Goal: Transaction & Acquisition: Purchase product/service

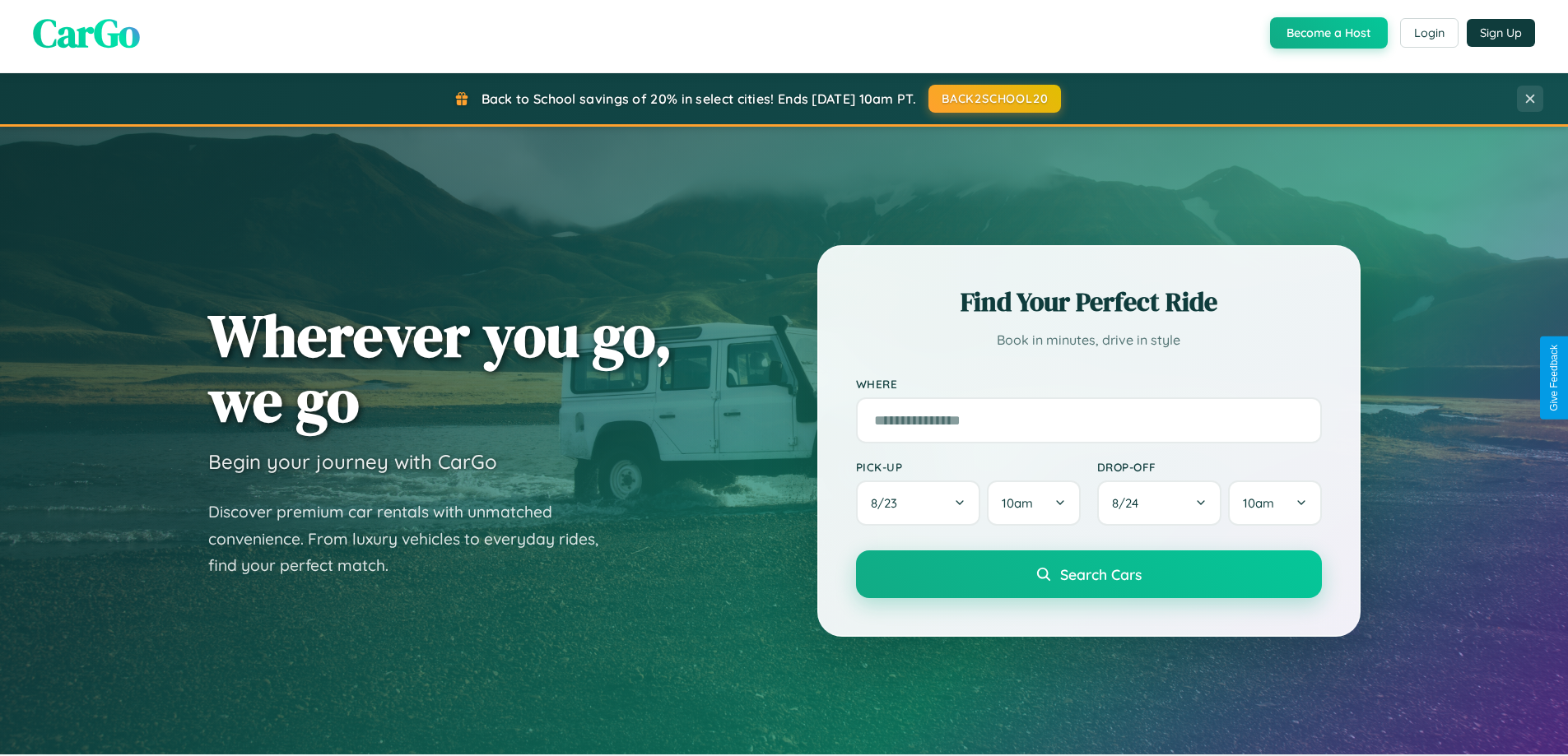
scroll to position [1133, 0]
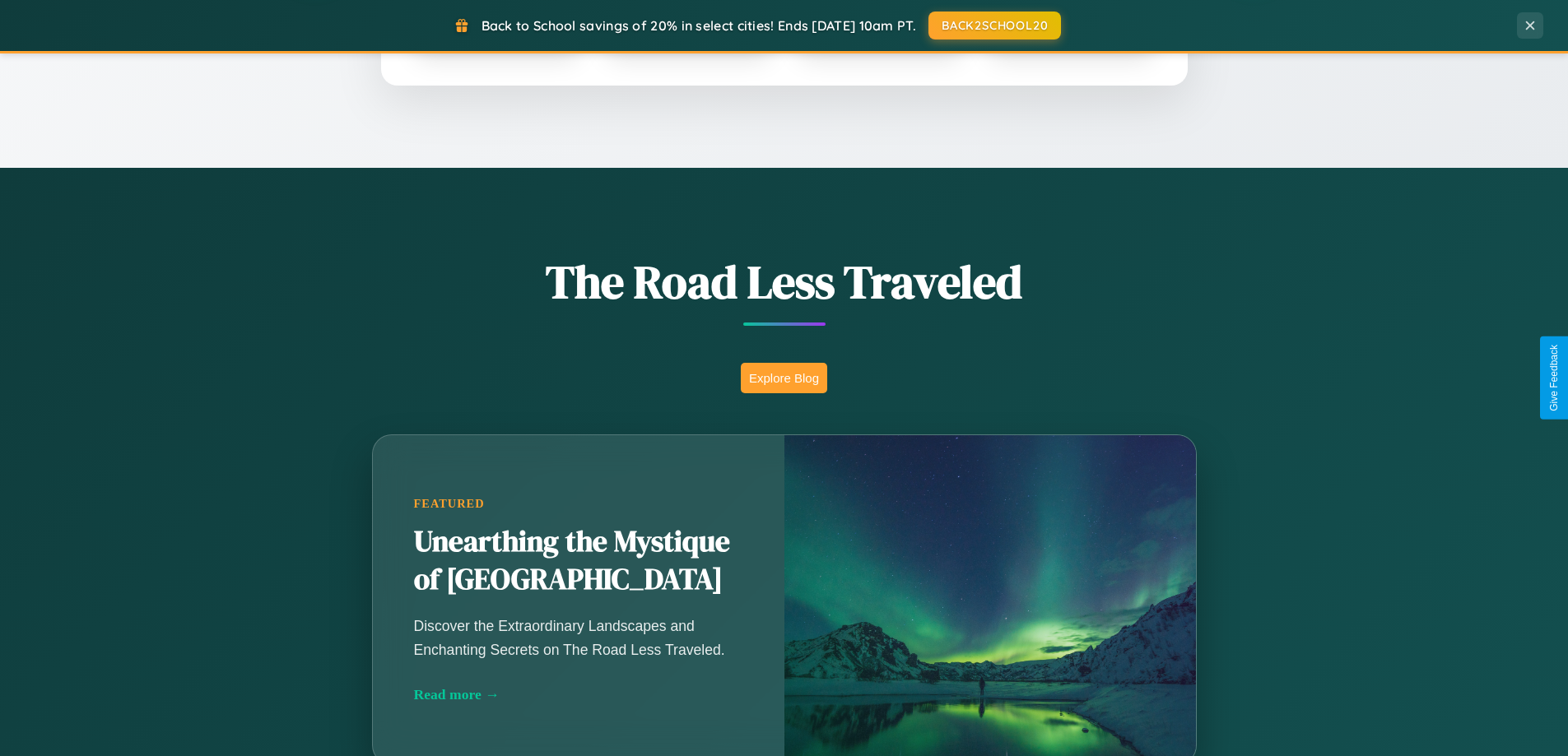
click at [784, 378] on button "Explore Blog" at bounding box center [784, 378] width 87 height 30
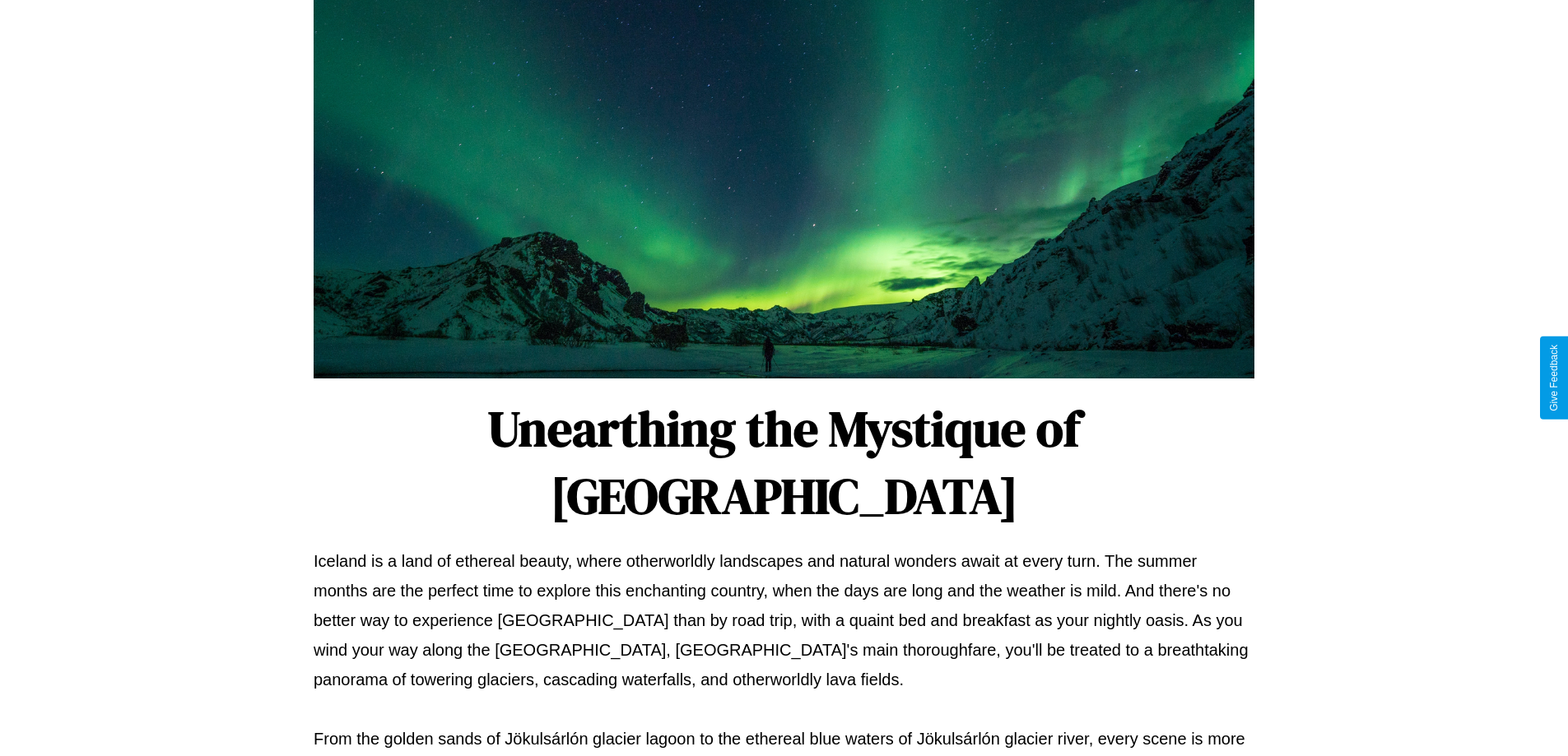
scroll to position [532, 0]
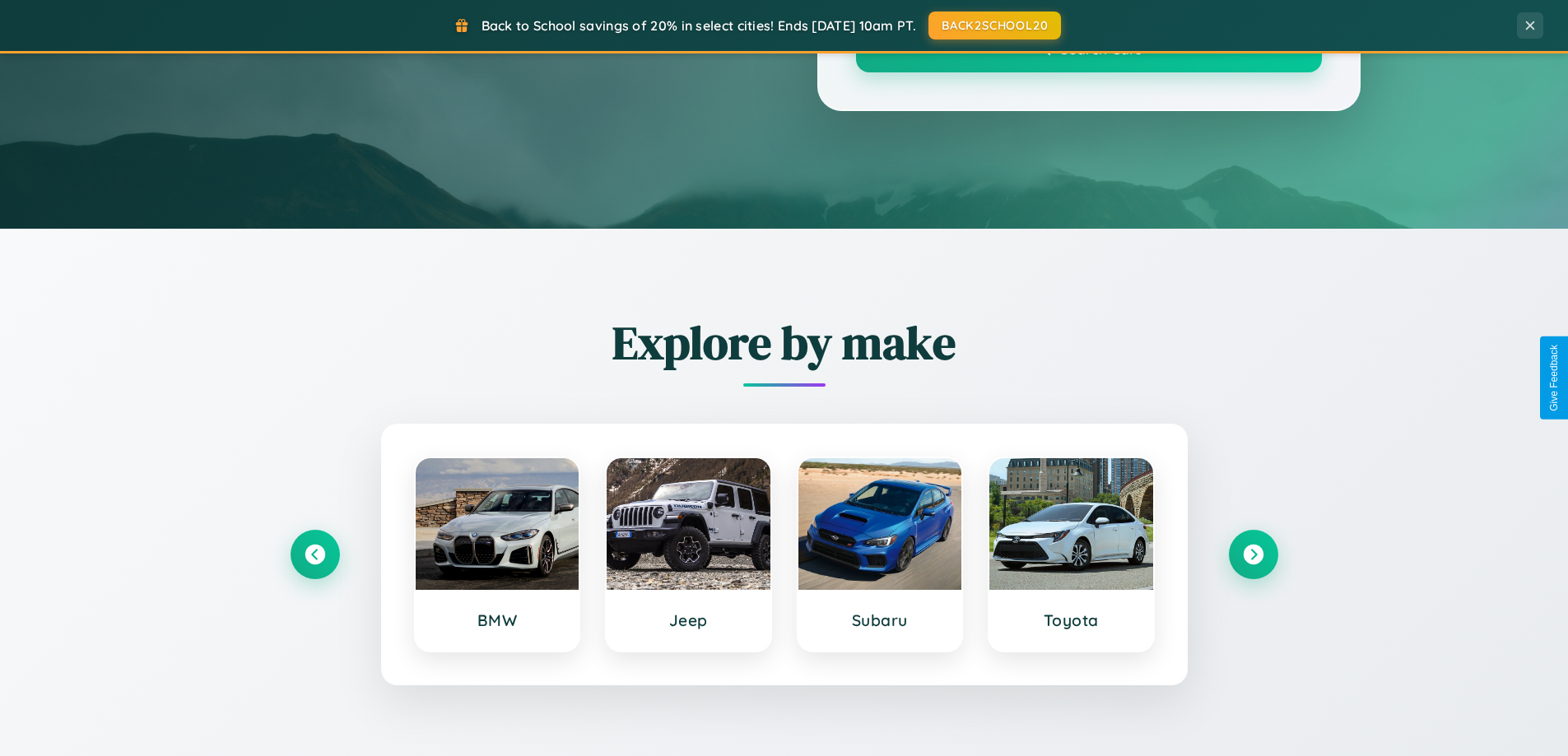
scroll to position [1133, 0]
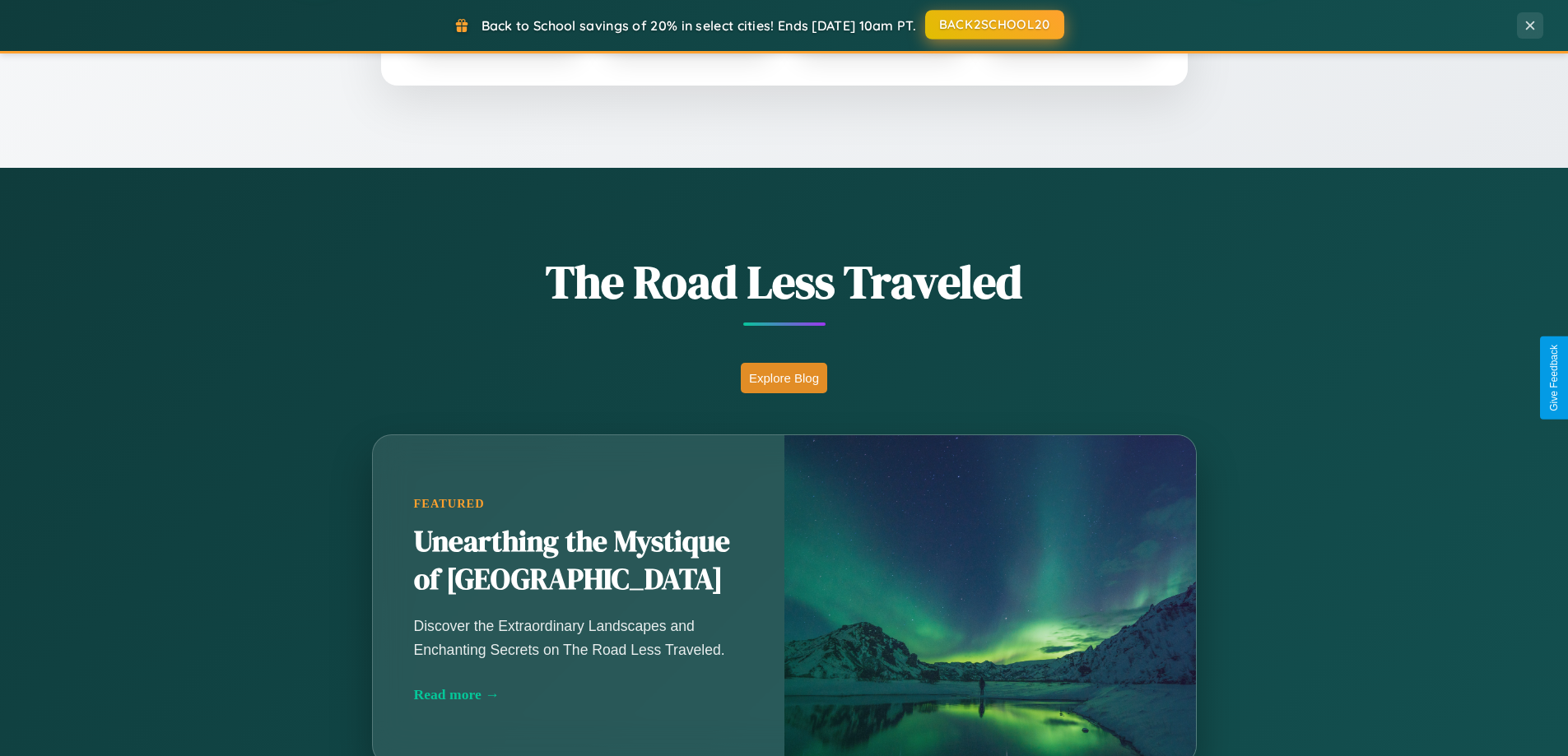
click at [993, 26] on button "BACK2SCHOOL20" at bounding box center [994, 24] width 139 height 30
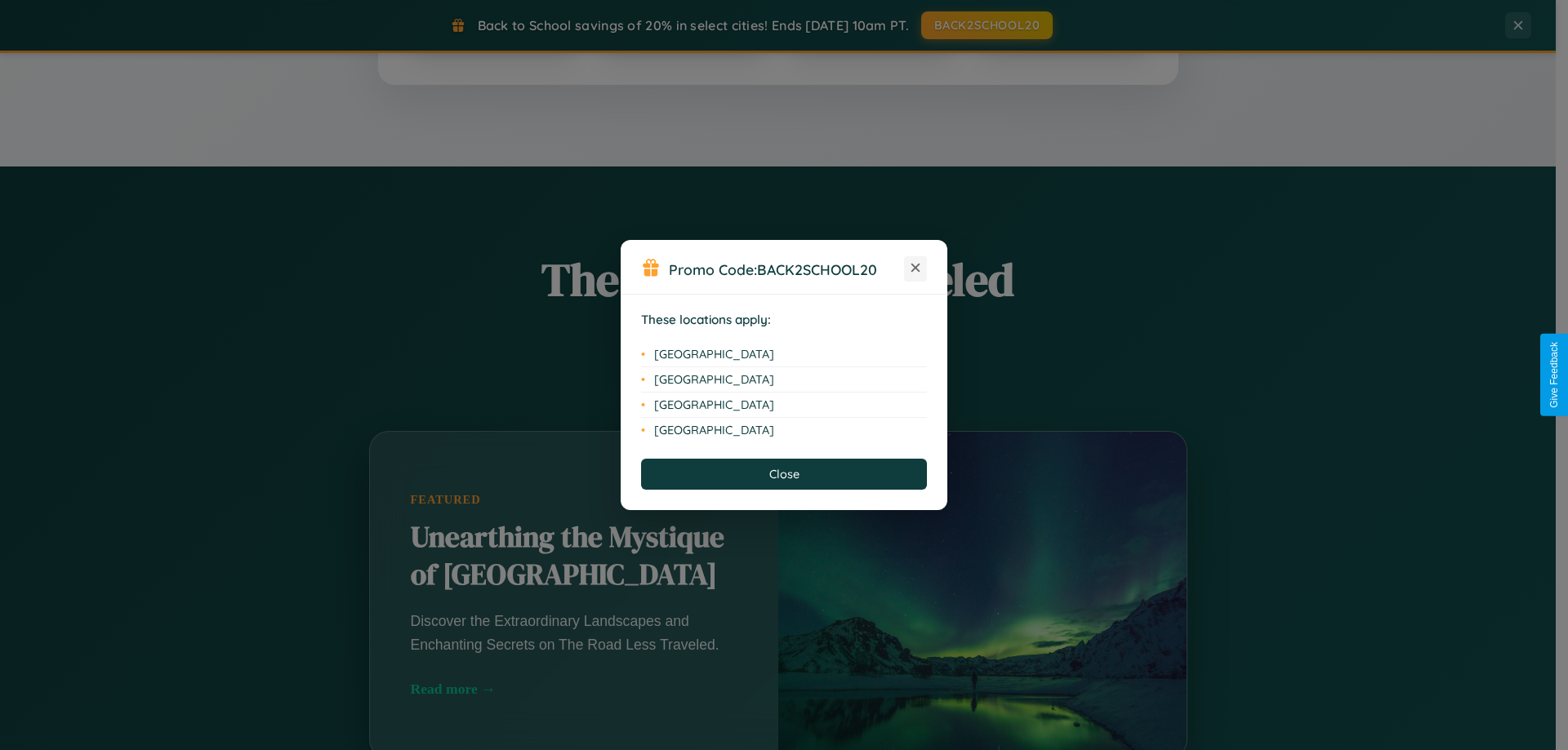
click at [915, 269] on icon at bounding box center [916, 268] width 9 height 9
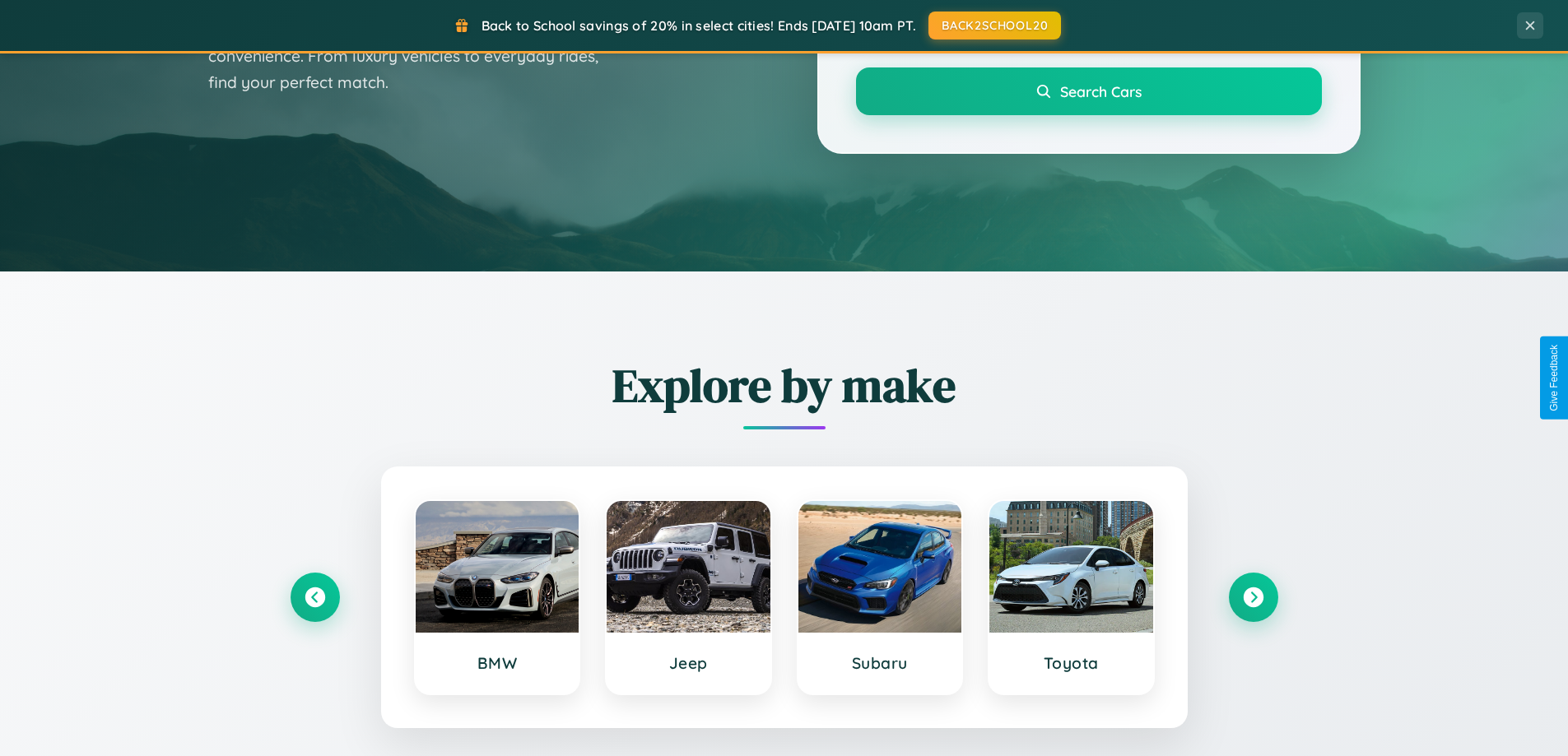
scroll to position [0, 0]
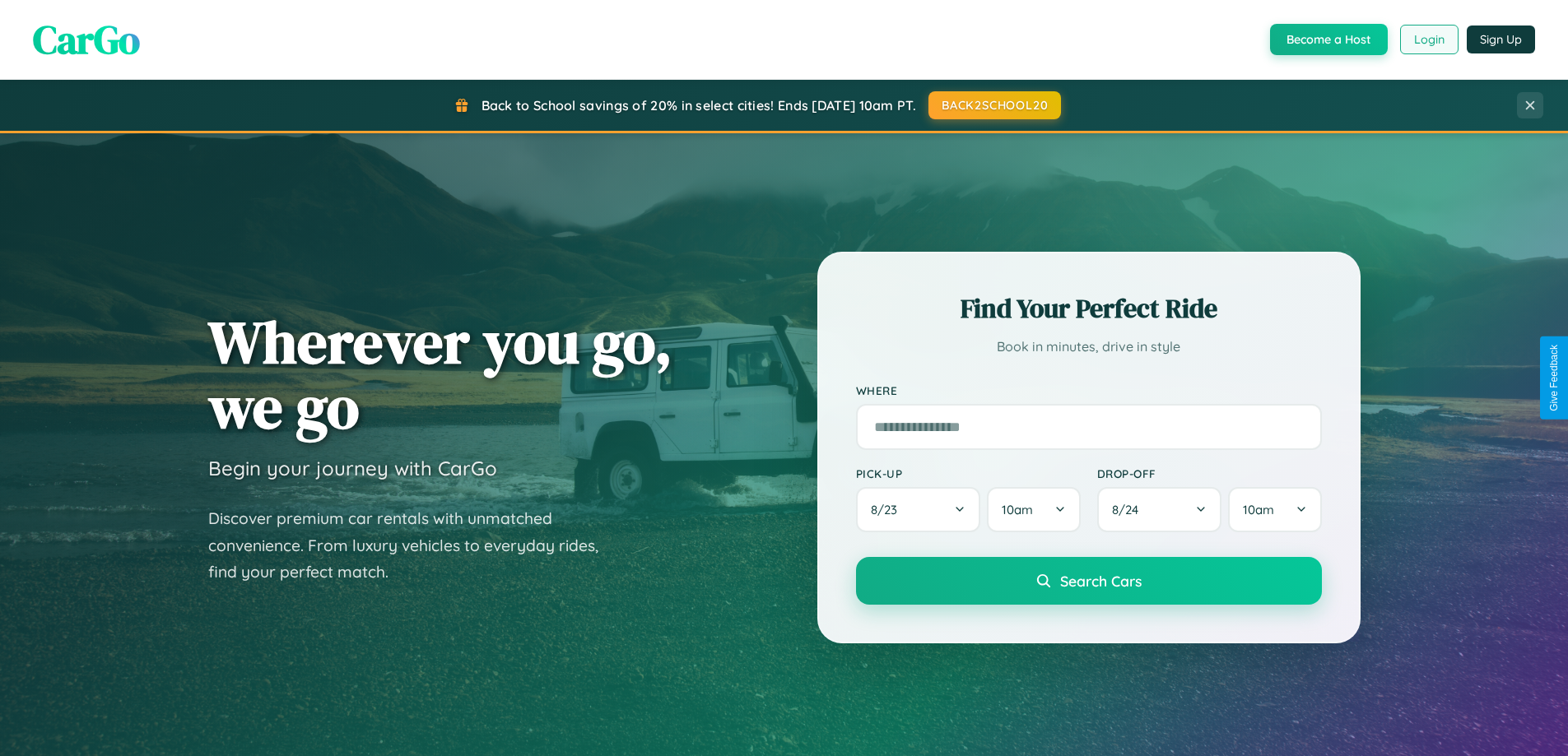
click at [1428, 39] on button "Login" at bounding box center [1429, 39] width 58 height 30
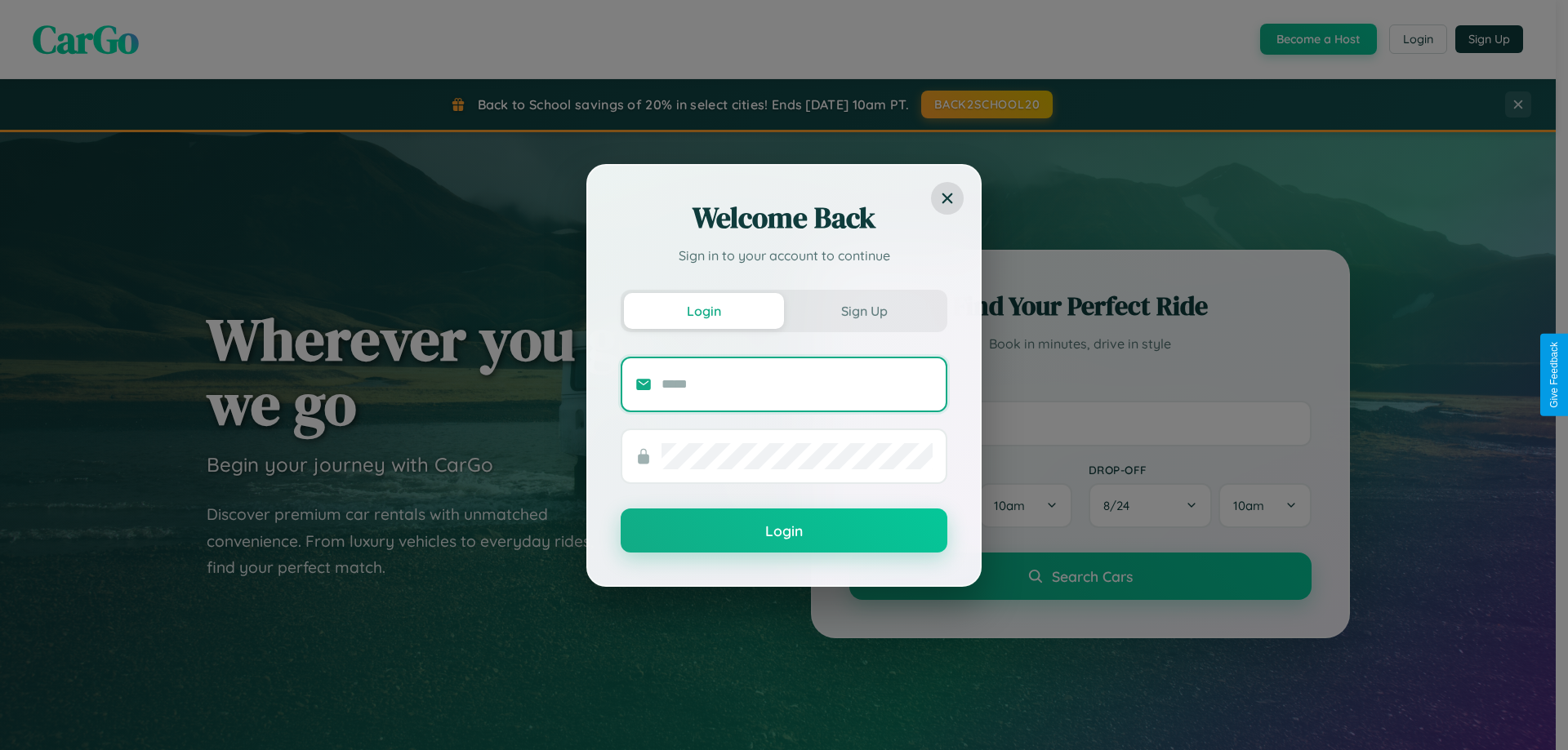
click at [797, 383] on input "text" at bounding box center [796, 384] width 271 height 26
type input "**********"
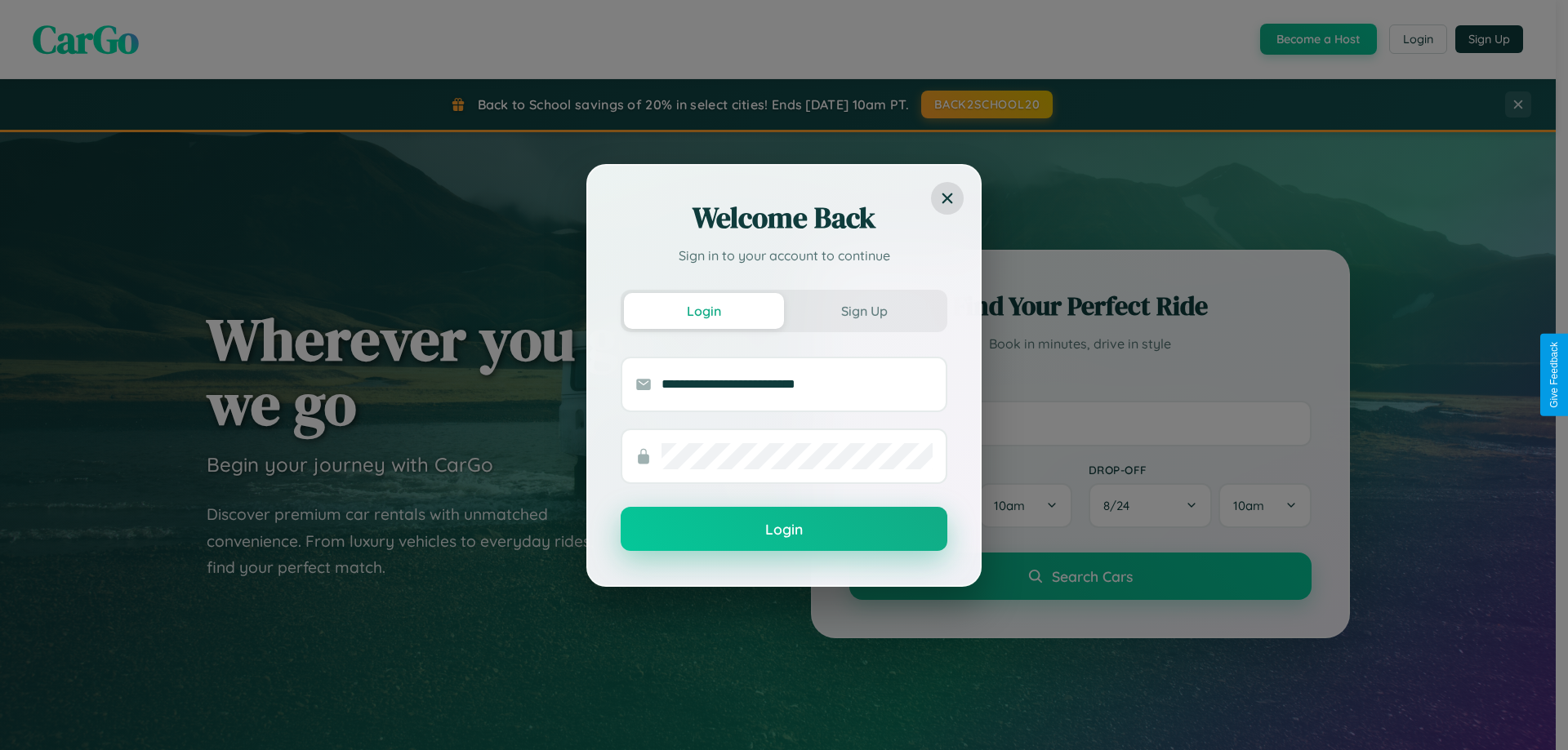
click at [784, 530] on button "Login" at bounding box center [784, 529] width 327 height 44
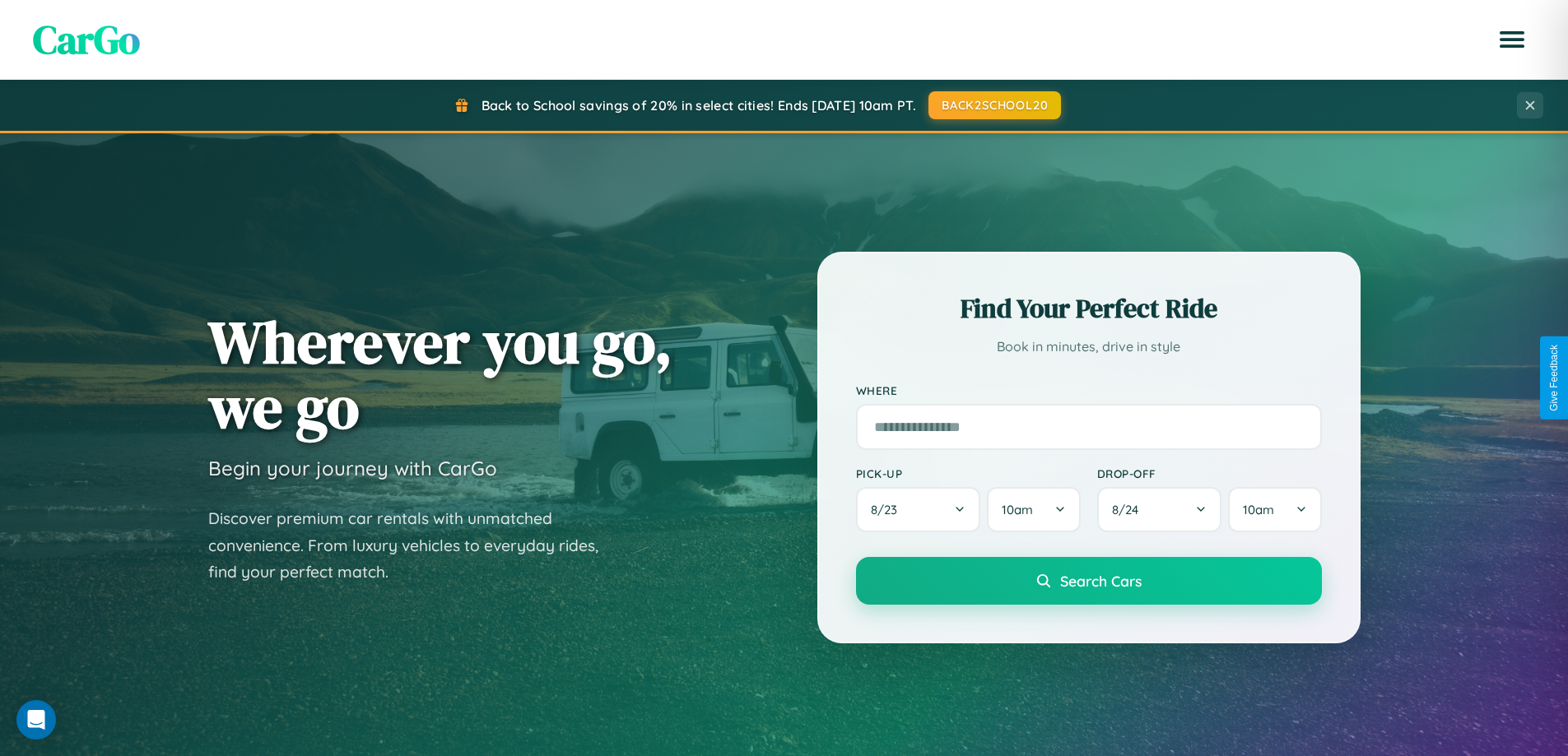
scroll to position [2645, 0]
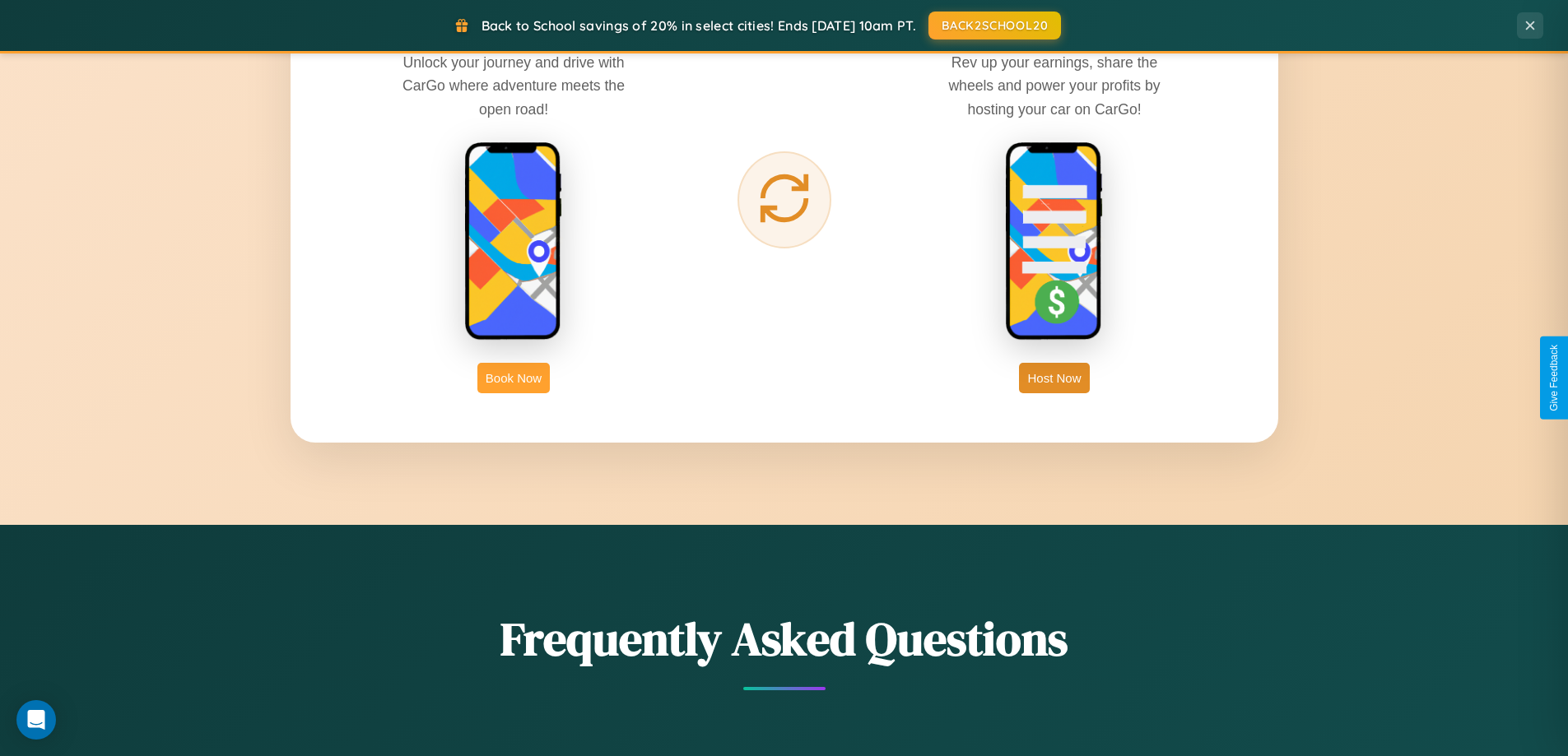
click at [514, 378] on button "Book Now" at bounding box center [514, 378] width 72 height 30
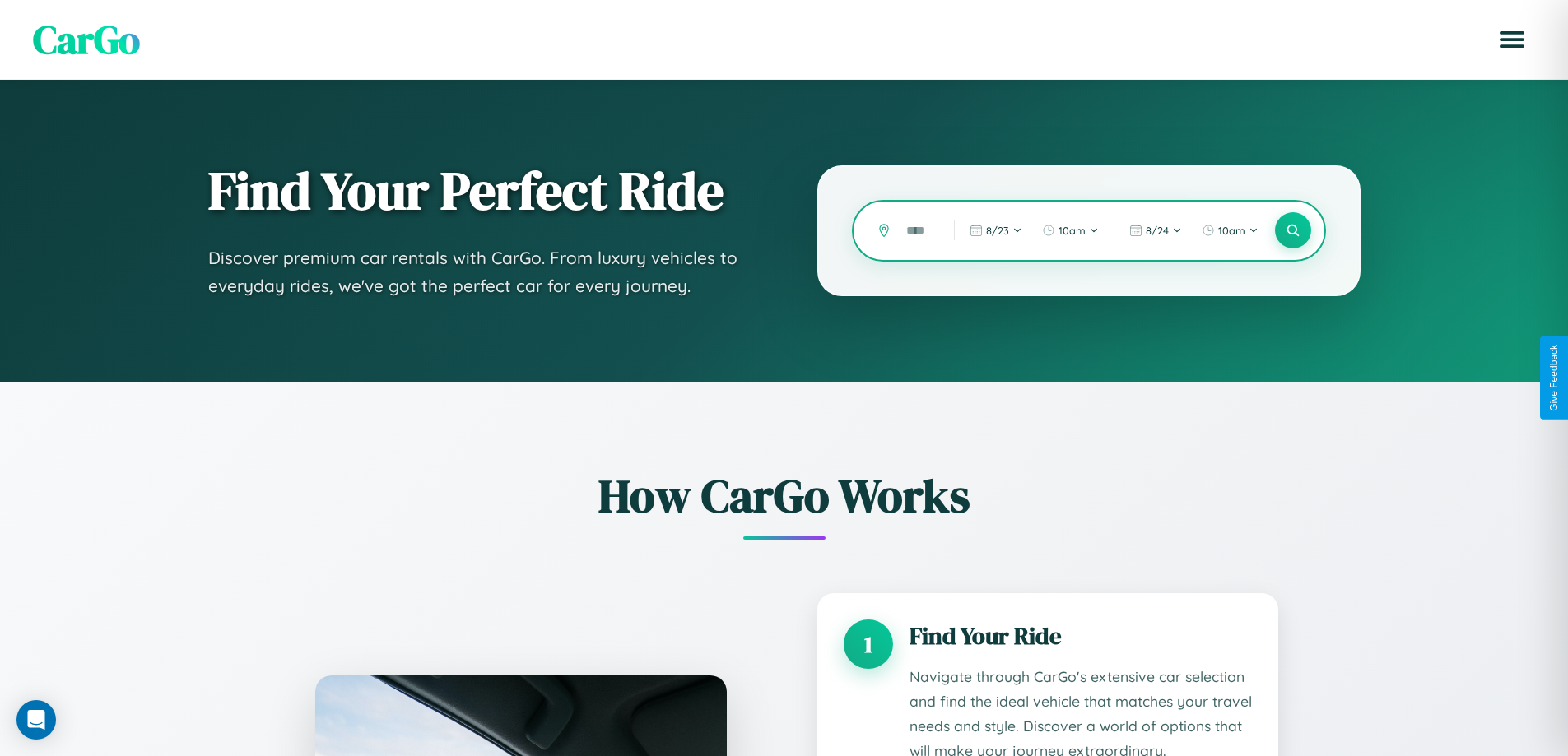
click at [918, 231] on input "text" at bounding box center [918, 231] width 39 height 29
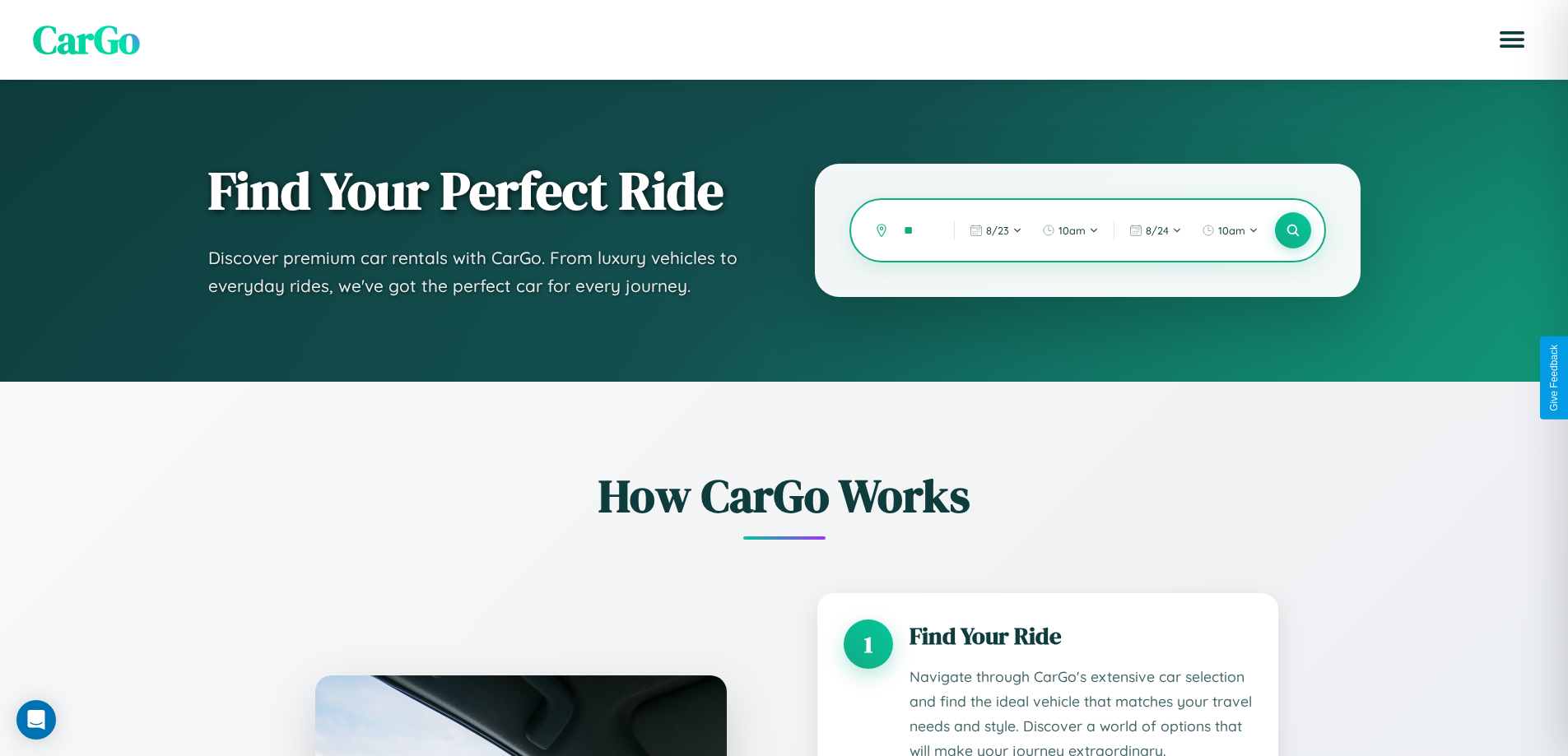
type input "*"
type input "******"
click at [1292, 231] on icon at bounding box center [1292, 230] width 15 height 15
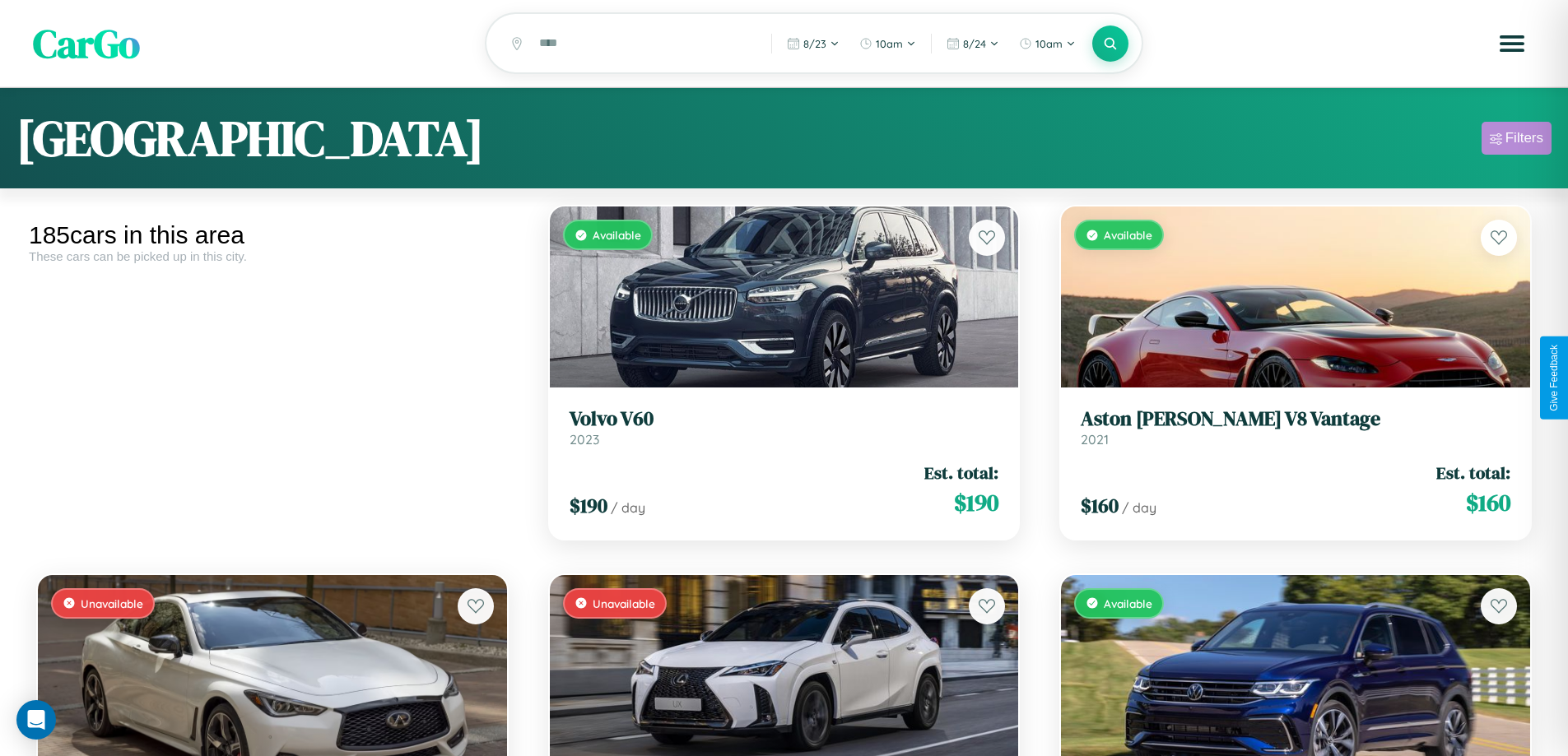
click at [1516, 140] on div "Filters" at bounding box center [1525, 138] width 38 height 16
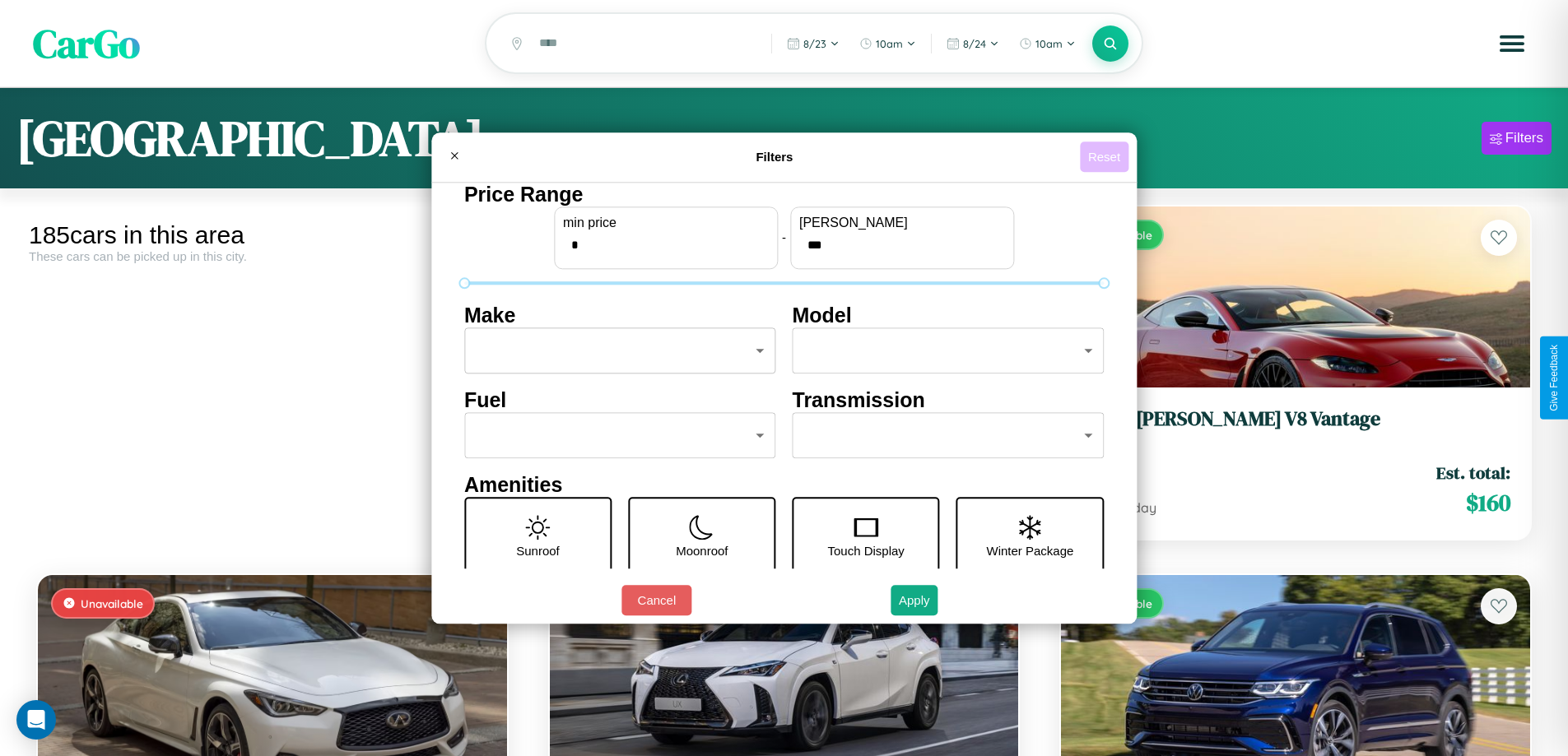
click at [1106, 157] on button "Reset" at bounding box center [1104, 157] width 48 height 30
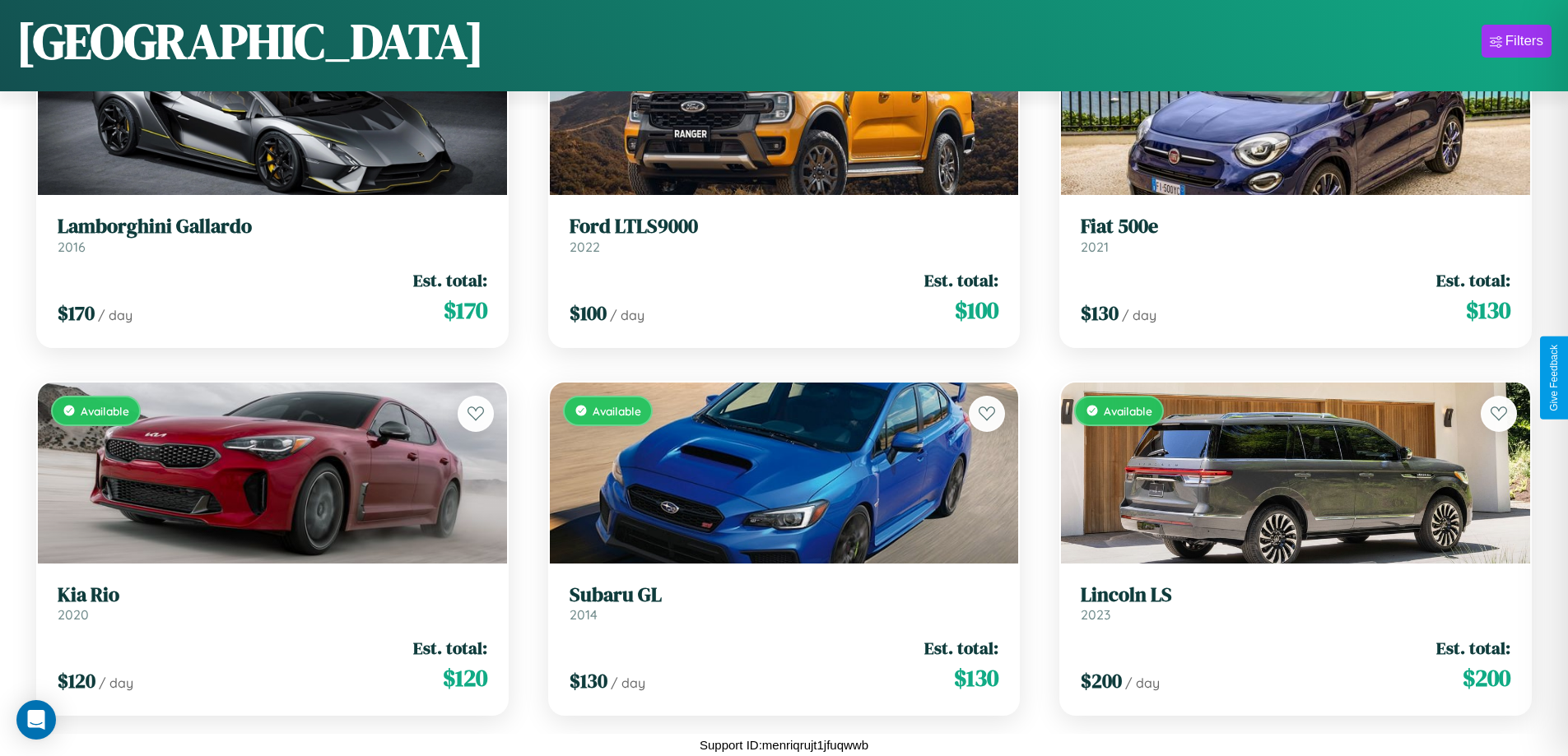
scroll to position [11657, 0]
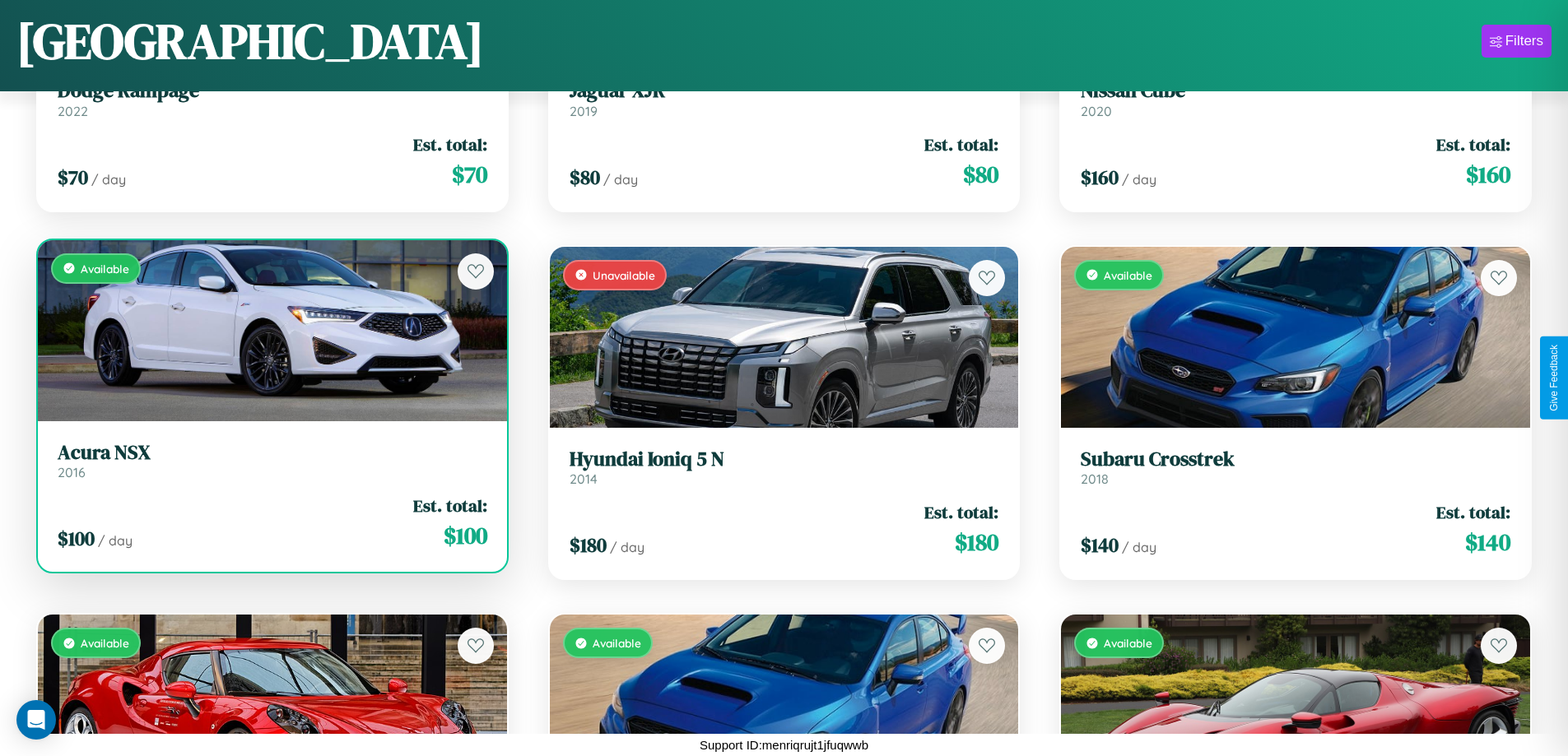
click at [270, 467] on link "Acura NSX 2016" at bounding box center [272, 461] width 430 height 40
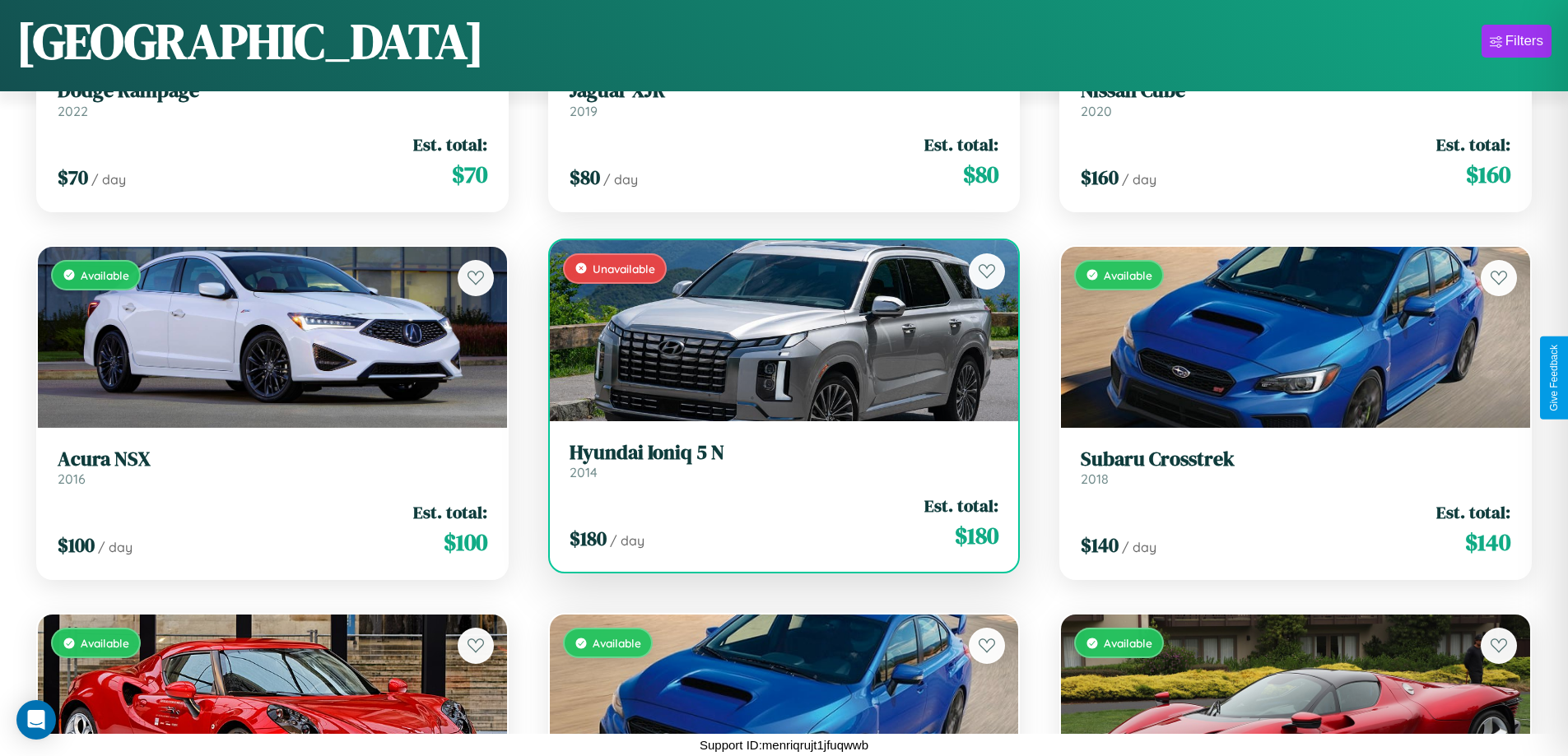
scroll to position [20133, 0]
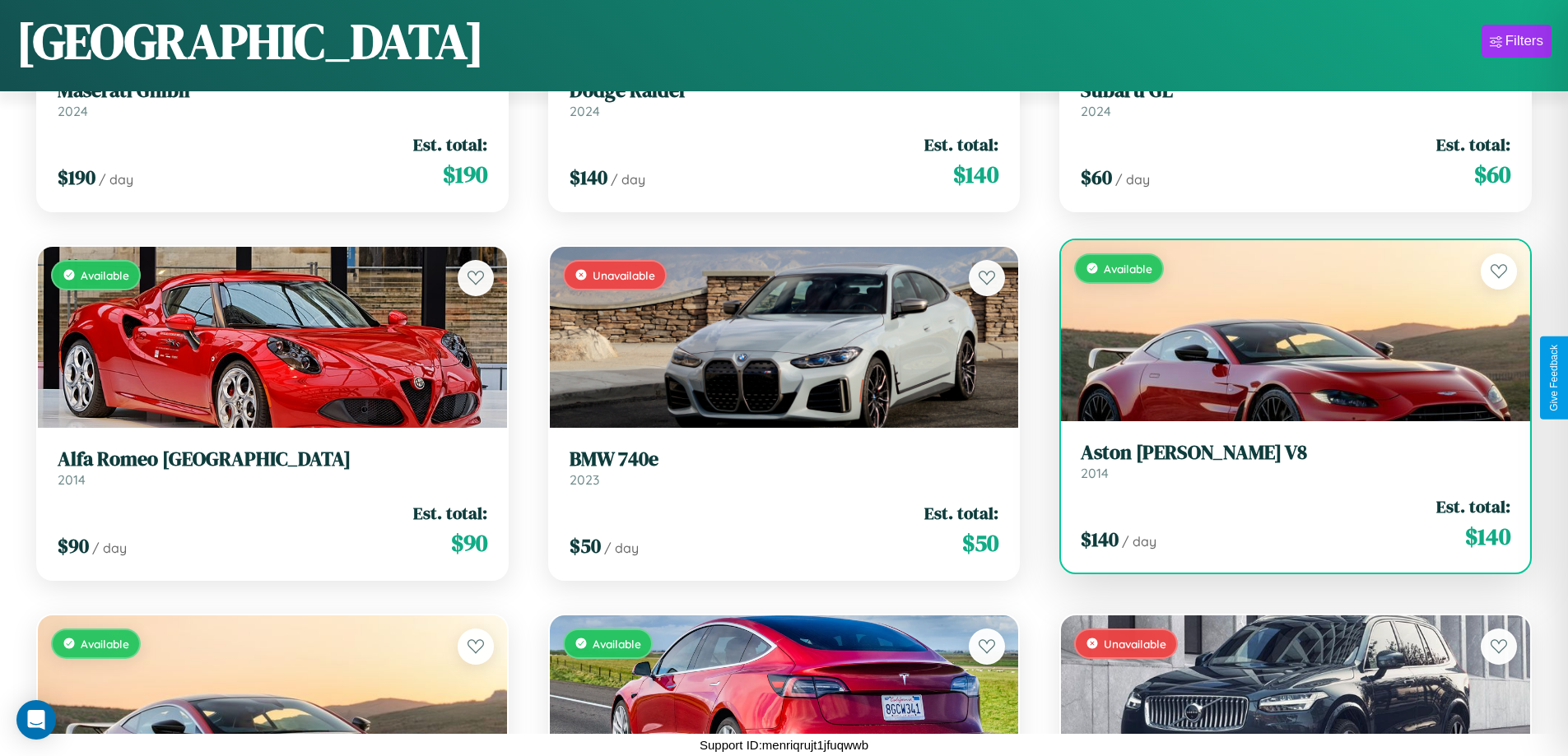
click at [1285, 336] on div "Available" at bounding box center [1296, 331] width 469 height 181
click at [1285, 330] on div "Available" at bounding box center [1296, 331] width 469 height 181
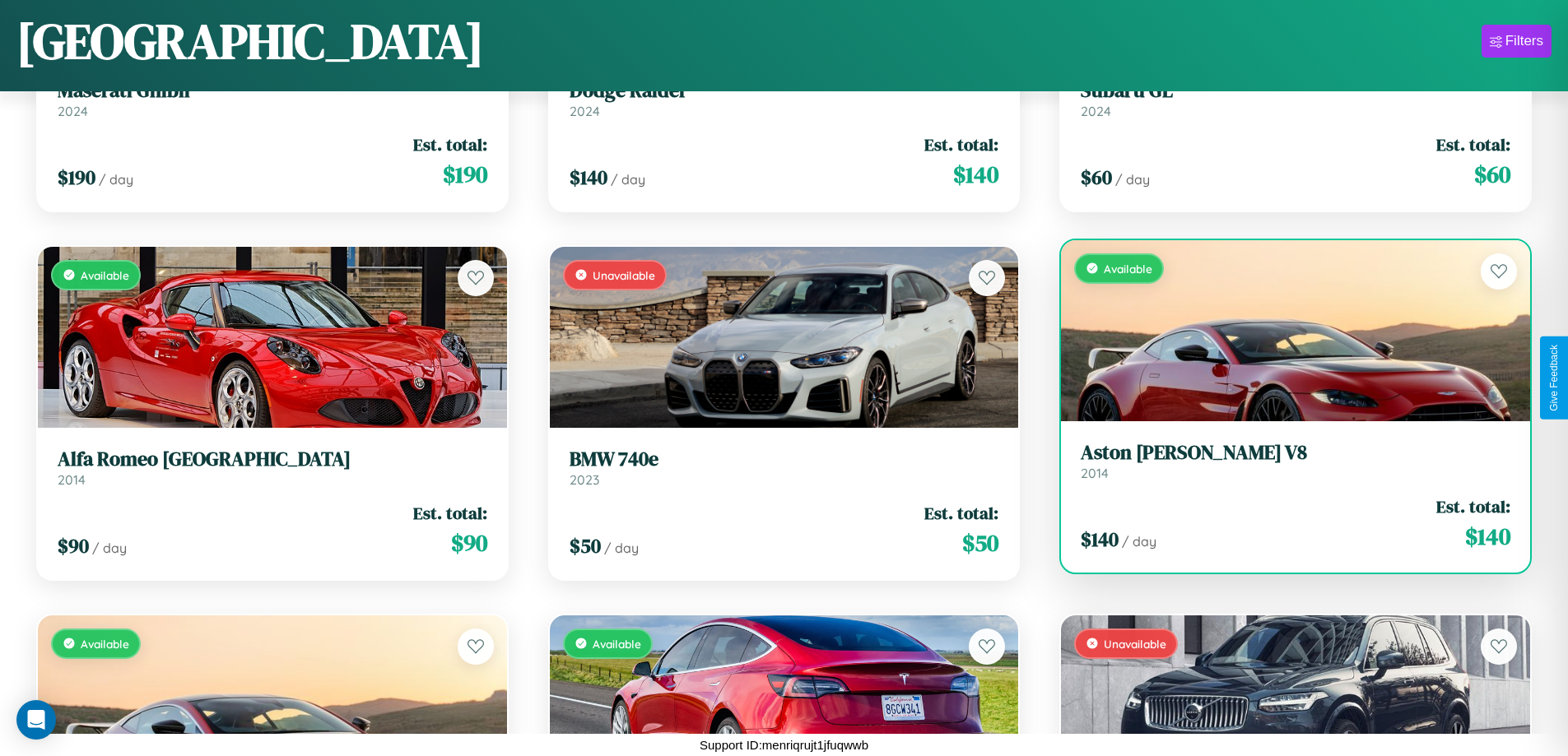
click at [1285, 330] on div "Available" at bounding box center [1296, 331] width 469 height 181
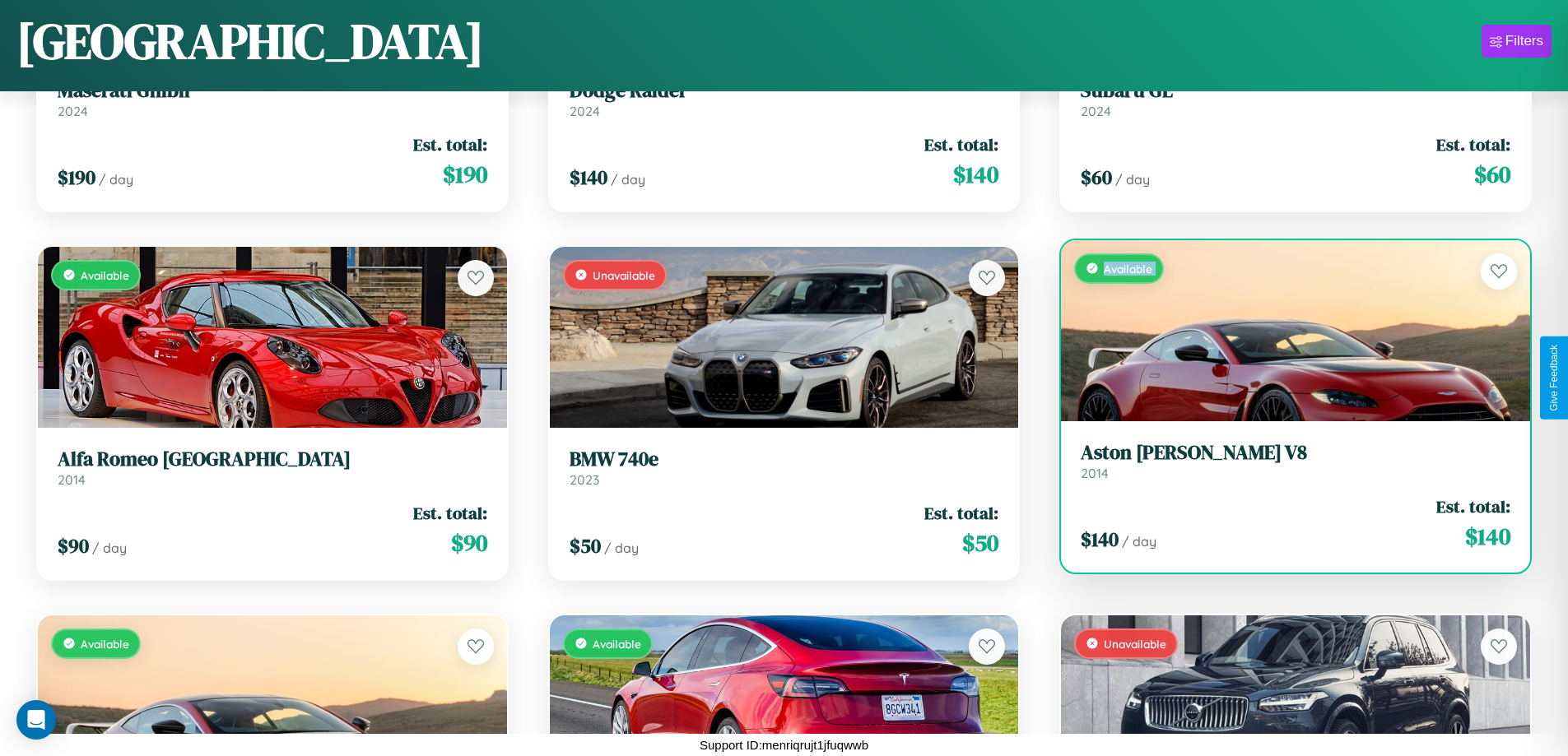
click at [1285, 330] on div "Available" at bounding box center [1296, 331] width 469 height 181
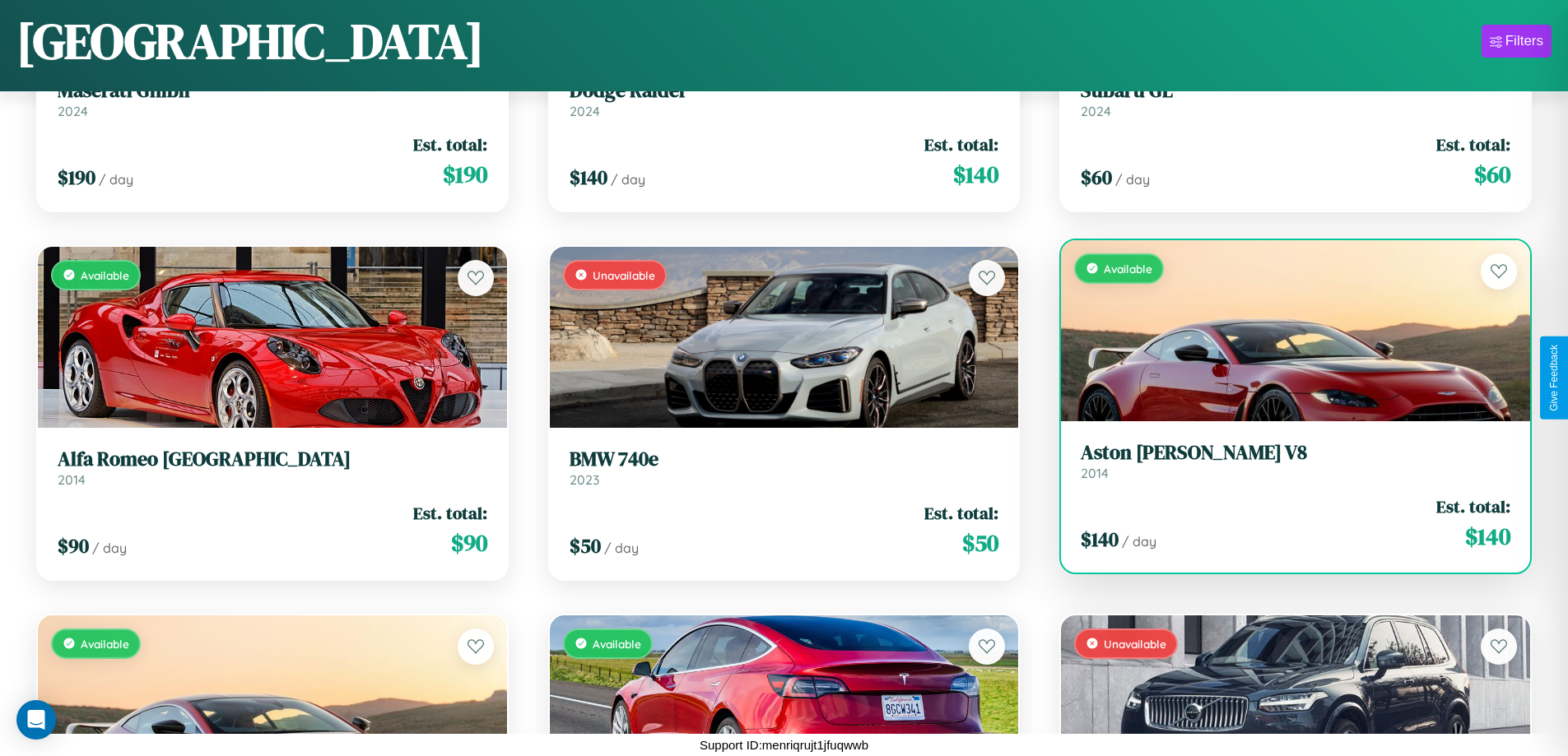
click at [1285, 330] on div "Available" at bounding box center [1296, 331] width 469 height 181
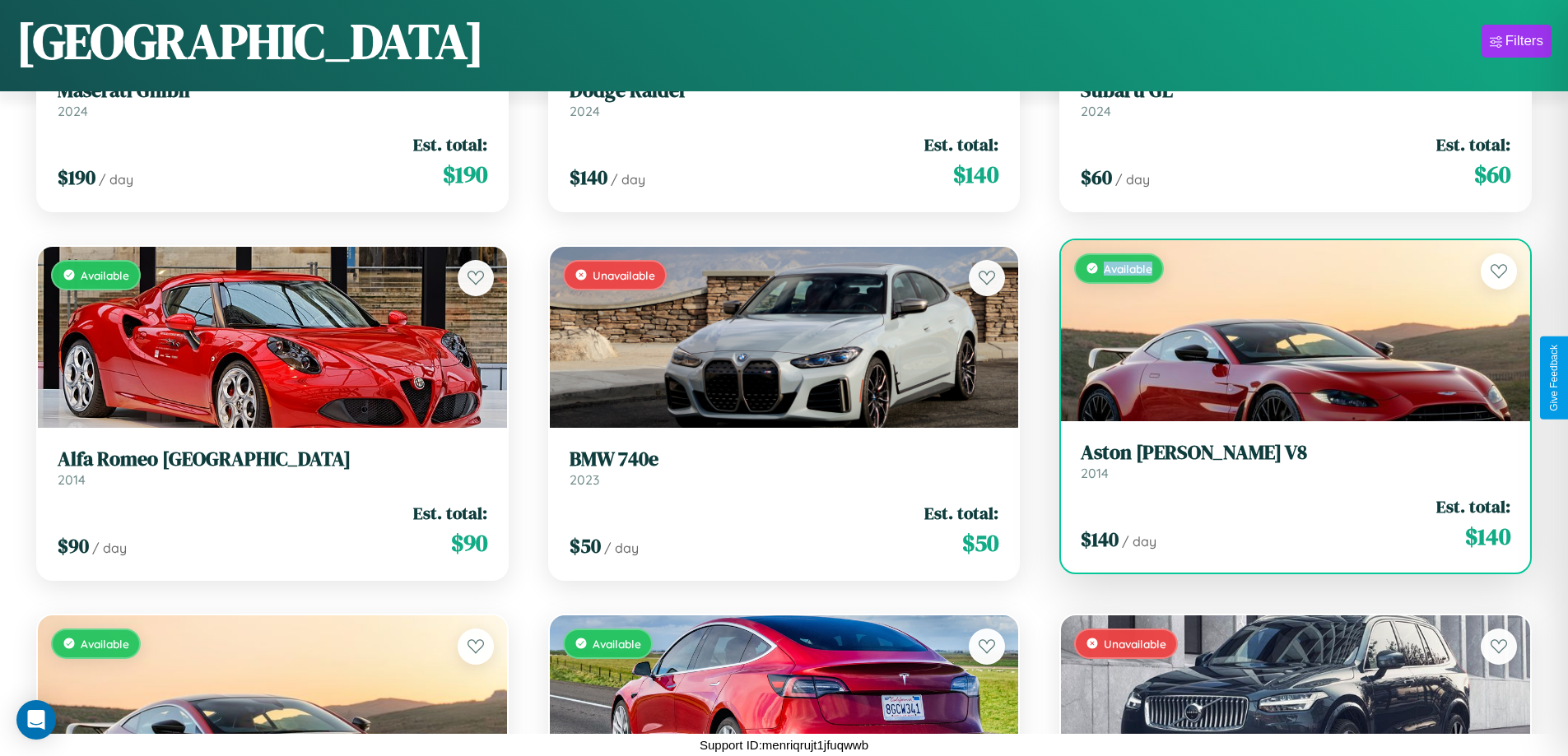
click at [1285, 330] on div "Available" at bounding box center [1296, 331] width 469 height 181
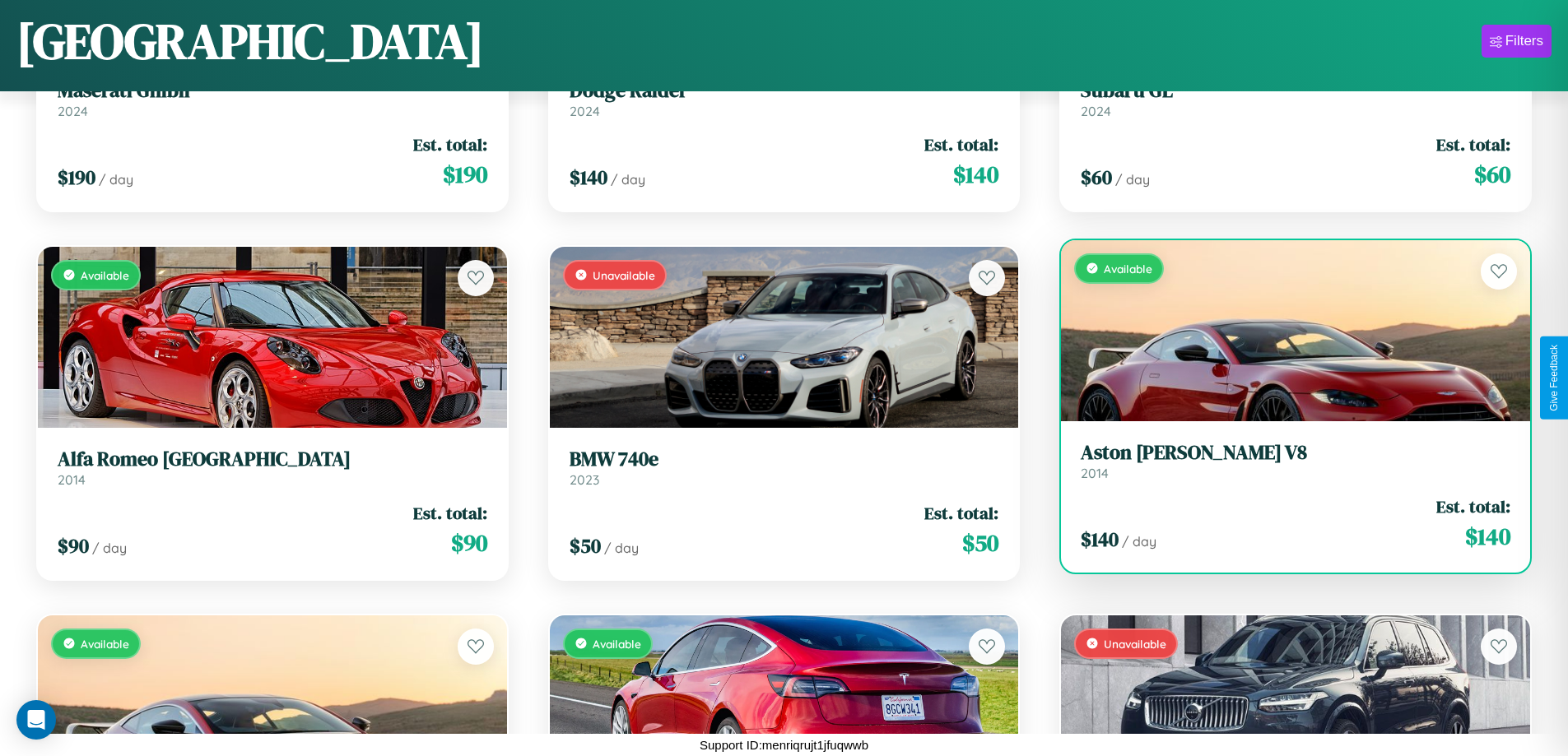
click at [1285, 461] on h3 "Aston Martin V8" at bounding box center [1296, 453] width 430 height 24
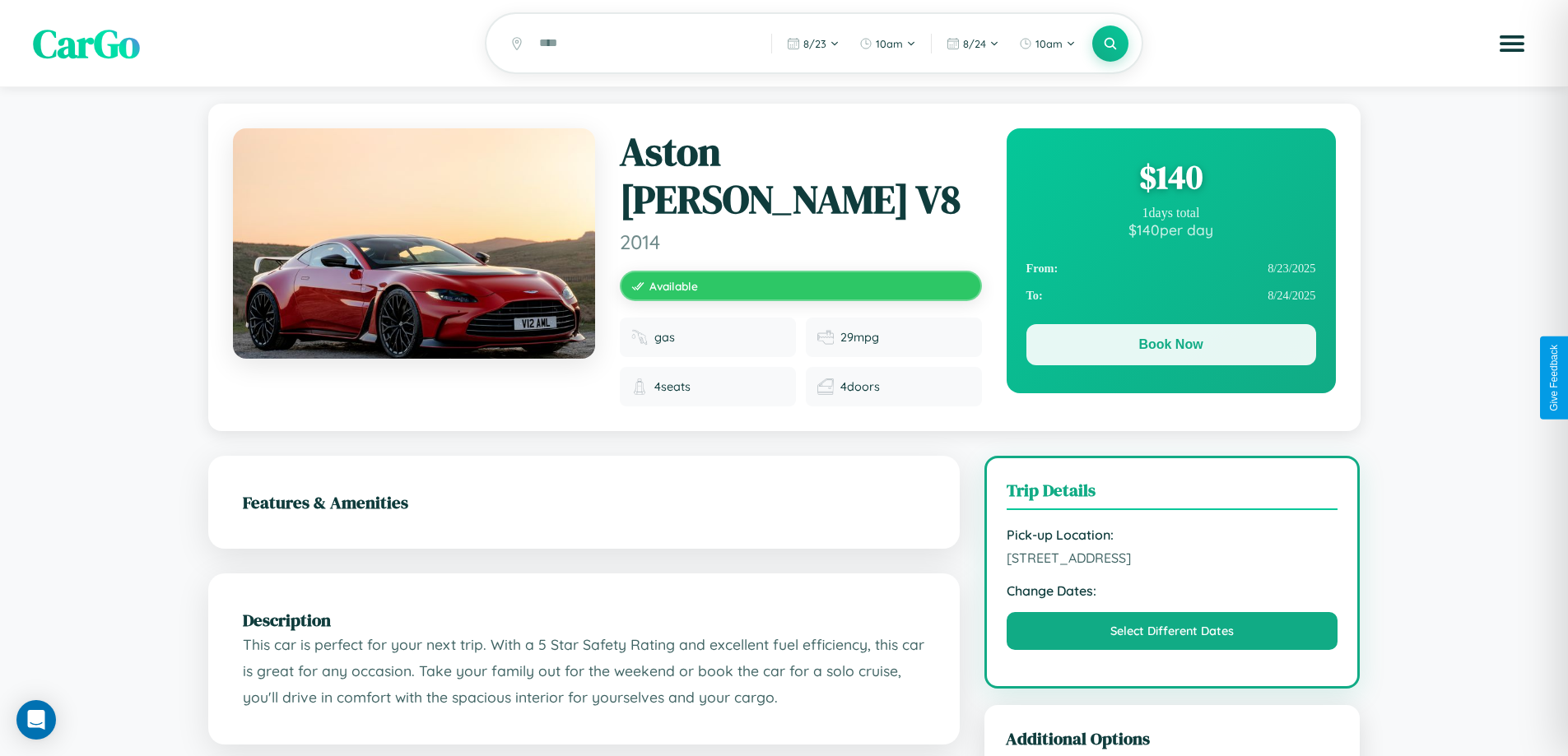
click at [1171, 347] on button "Book Now" at bounding box center [1172, 344] width 290 height 41
